Goal: Information Seeking & Learning: Learn about a topic

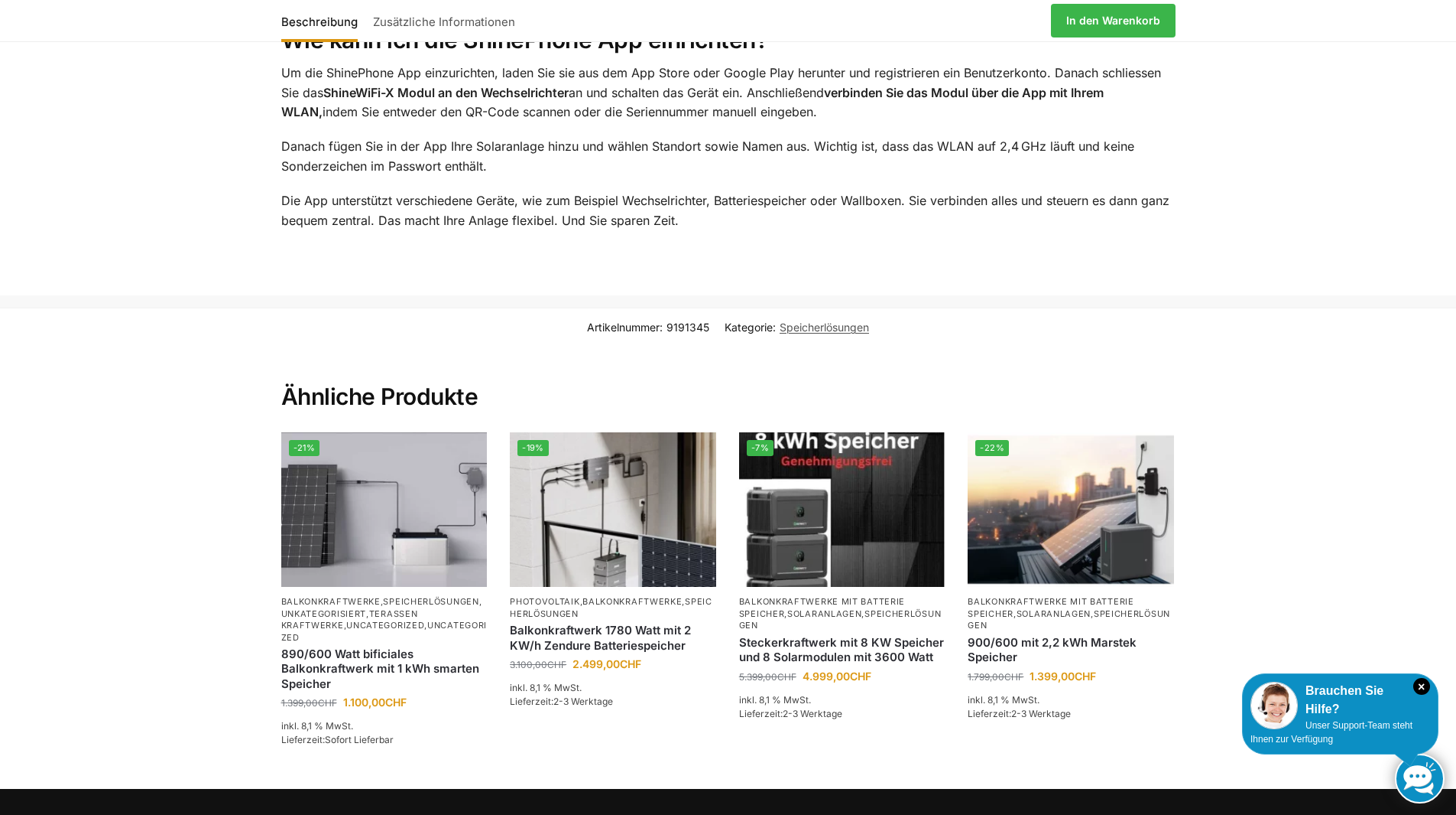
scroll to position [2524, 0]
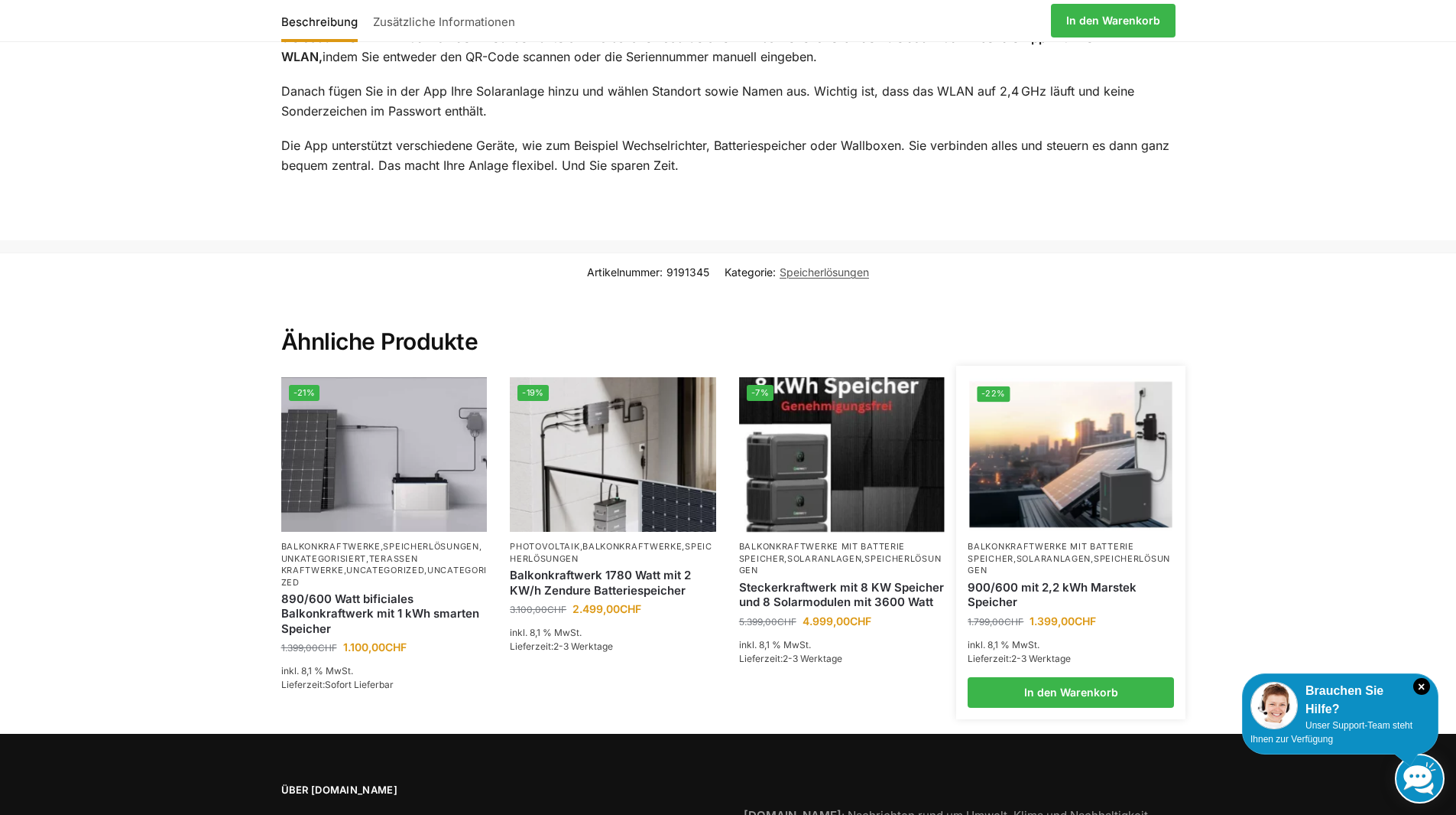
click at [1072, 540] on link "Balkonkraftwerke mit Batterie Speicher" at bounding box center [1051, 552] width 166 height 23
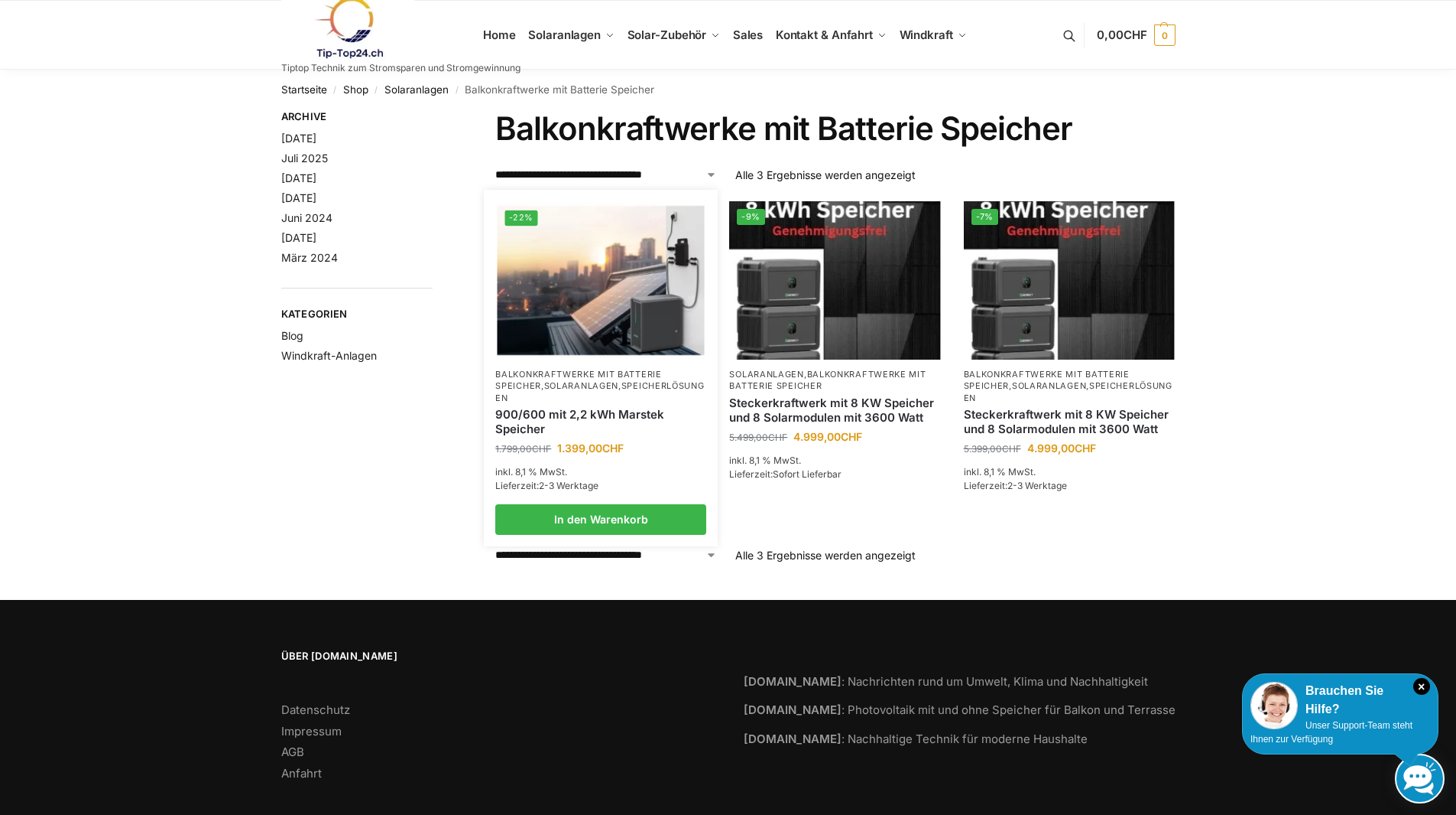
click at [604, 382] on link "Solaranlagen" at bounding box center [582, 385] width 74 height 10
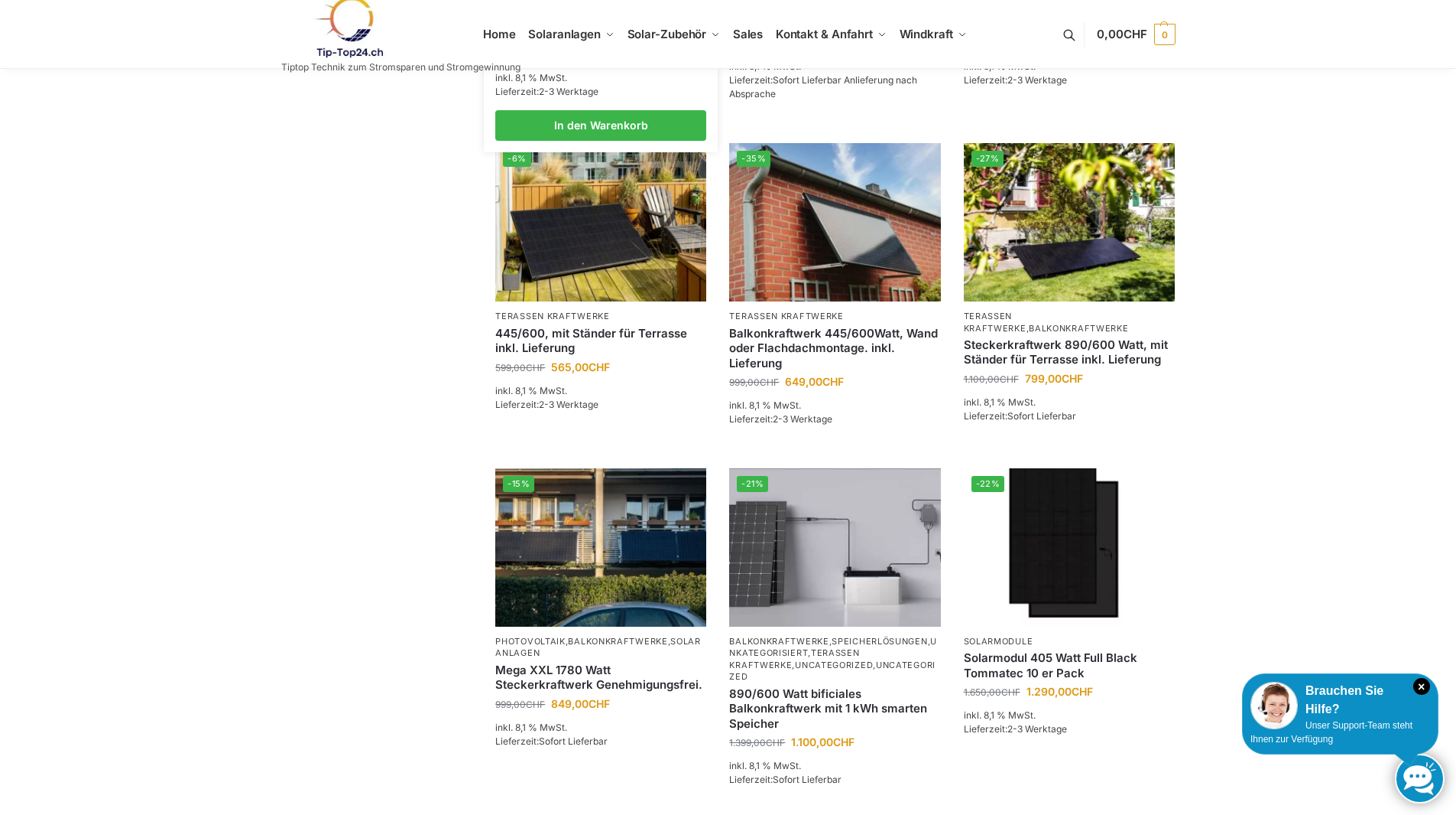
scroll to position [689, 0]
